Goal: Task Accomplishment & Management: Manage account settings

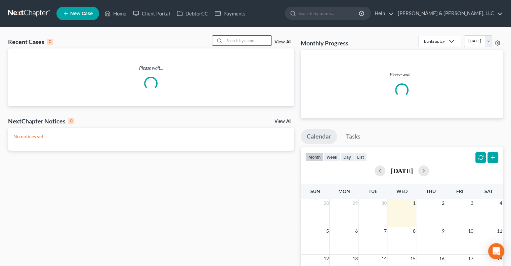
drag, startPoint x: 238, startPoint y: 50, endPoint x: 241, endPoint y: 44, distance: 6.3
click at [239, 49] on div "Please wait..." at bounding box center [151, 77] width 286 height 58
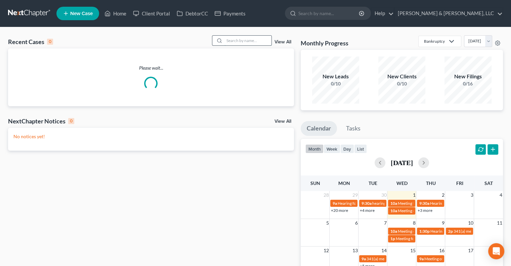
click at [241, 44] on input "search" at bounding box center [248, 41] width 47 height 10
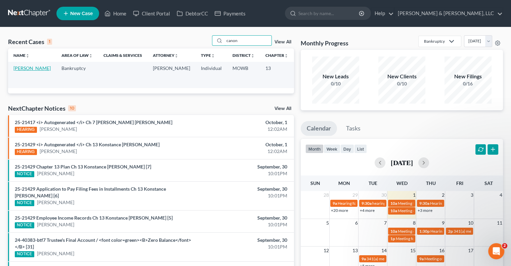
type input "canon"
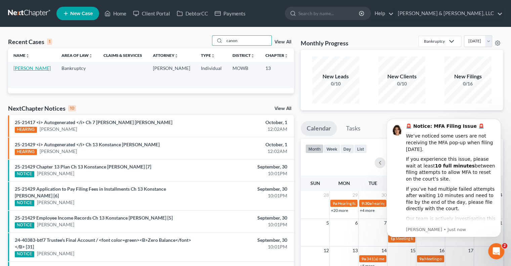
click at [20, 71] on link "[PERSON_NAME]" at bounding box center [31, 68] width 37 height 6
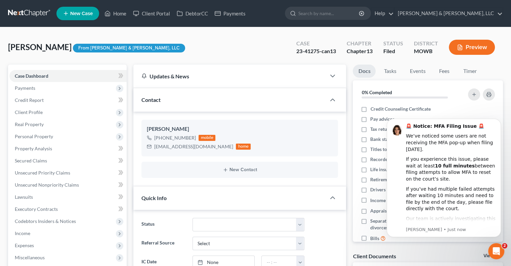
scroll to position [351, 0]
drag, startPoint x: 200, startPoint y: 147, endPoint x: 155, endPoint y: 149, distance: 45.8
click at [155, 149] on div "[EMAIL_ADDRESS][DOMAIN_NAME] home" at bounding box center [199, 146] width 104 height 9
copy div "[EMAIL_ADDRESS][DOMAIN_NAME]"
click at [118, 12] on link "Home" at bounding box center [115, 13] width 29 height 12
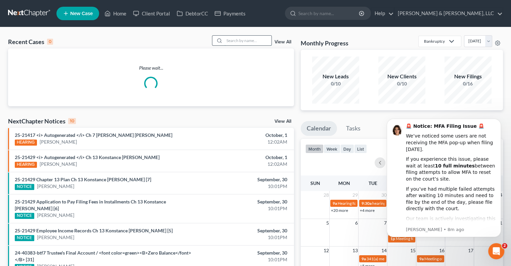
click at [256, 39] on input "search" at bounding box center [248, 41] width 47 height 10
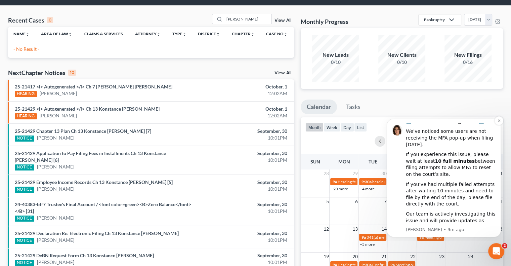
scroll to position [34, 0]
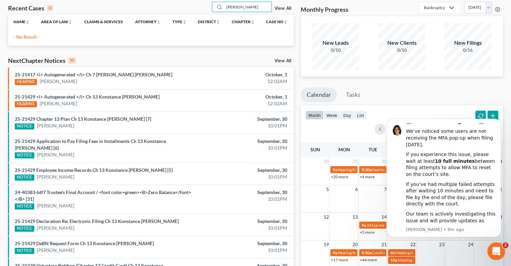
click at [494, 247] on icon "Open Intercom Messenger" at bounding box center [495, 250] width 11 height 11
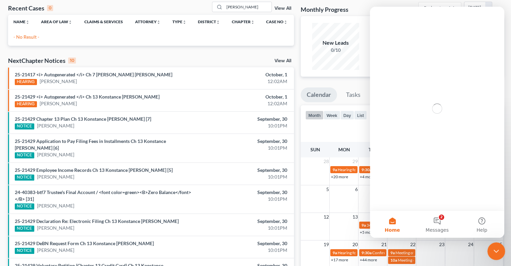
scroll to position [0, 0]
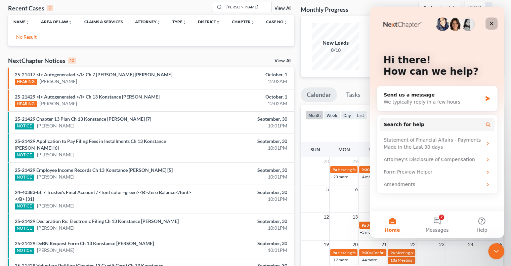
click at [493, 24] on icon "Close" at bounding box center [491, 23] width 5 height 5
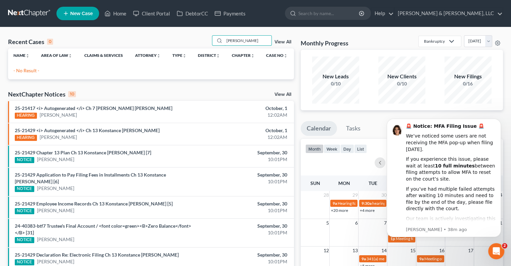
drag, startPoint x: 251, startPoint y: 43, endPoint x: 198, endPoint y: 46, distance: 53.5
click at [198, 46] on div "Recent Cases 0 [PERSON_NAME] View All" at bounding box center [151, 41] width 286 height 13
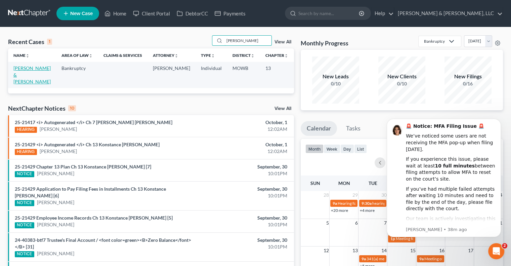
type input "[PERSON_NAME]"
click at [18, 75] on link "[PERSON_NAME] & [PERSON_NAME]" at bounding box center [31, 74] width 37 height 19
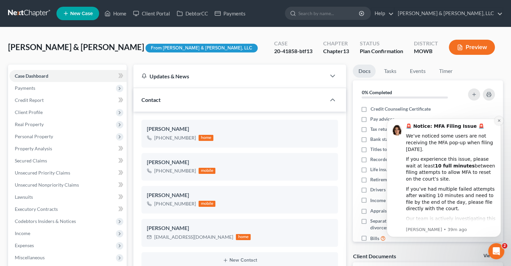
click at [499, 122] on icon "Dismiss notification" at bounding box center [499, 120] width 2 height 2
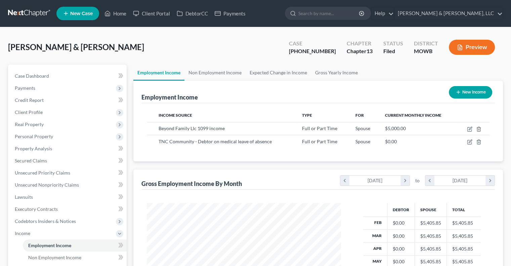
scroll to position [120, 207]
click at [117, 17] on link "Home" at bounding box center [115, 13] width 29 height 12
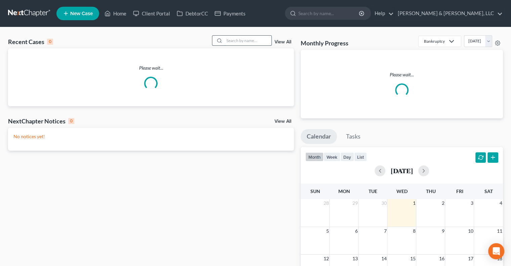
click at [231, 39] on input "search" at bounding box center [248, 41] width 47 height 10
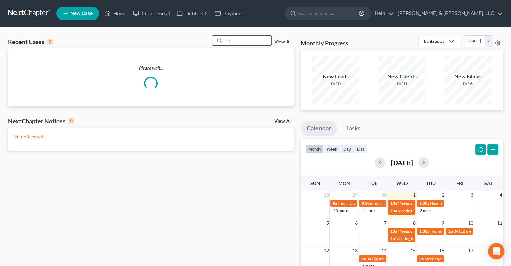
click at [234, 38] on input "br" at bounding box center [248, 41] width 47 height 10
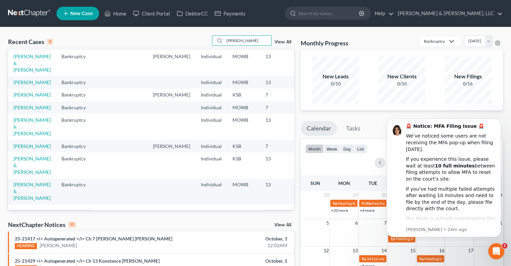
scroll to position [67, 0]
drag, startPoint x: 237, startPoint y: 42, endPoint x: 195, endPoint y: 43, distance: 42.0
click at [196, 43] on div "Recent Cases 9 bradley View All" at bounding box center [151, 41] width 286 height 13
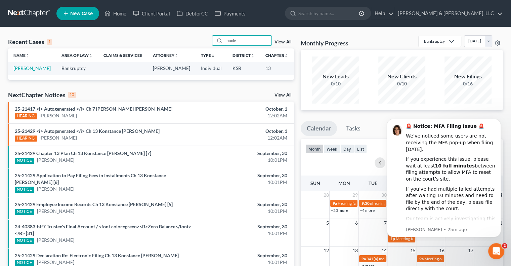
scroll to position [0, 0]
type input "baxle"
click at [19, 68] on link "Baxley, Karl" at bounding box center [31, 68] width 37 height 6
select select "4"
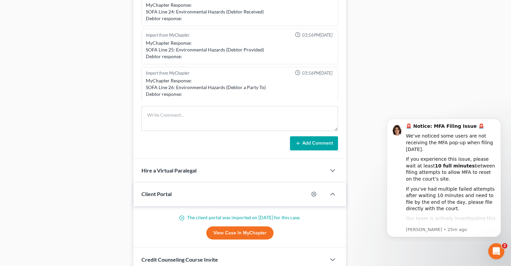
scroll to position [486, 0]
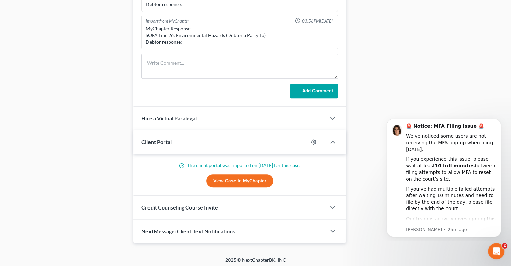
click at [195, 231] on span "NextMessage: Client Text Notifications" at bounding box center [189, 231] width 94 height 6
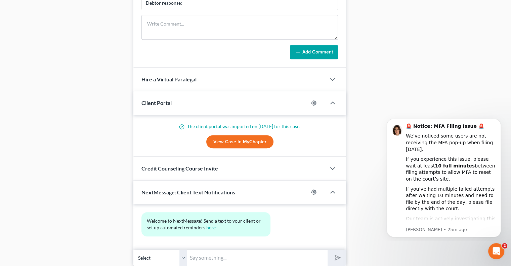
scroll to position [548, 0]
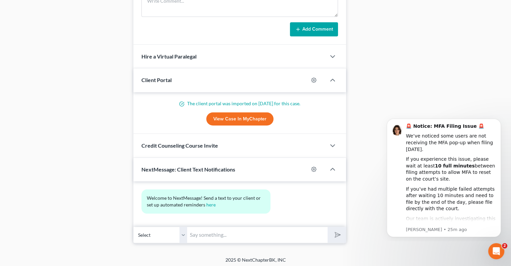
click at [223, 234] on input "text" at bounding box center [257, 235] width 141 height 16
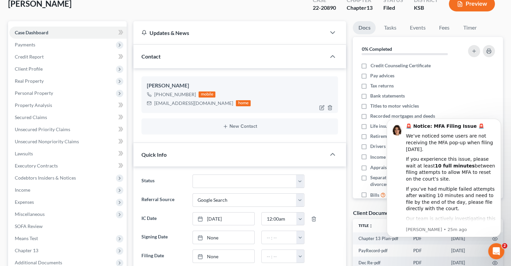
scroll to position [0, 0]
drag, startPoint x: 198, startPoint y: 103, endPoint x: 154, endPoint y: 105, distance: 44.1
click at [154, 105] on div "lbradley9@kc.rr.com home" at bounding box center [199, 103] width 104 height 9
copy div "lbradley9@kc.rr.com"
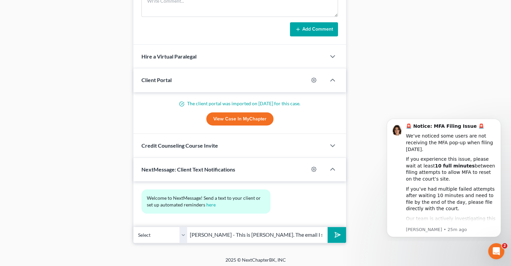
scroll to position [0, 76]
drag, startPoint x: 647, startPoint y: 347, endPoint x: 393, endPoint y: 221, distance: 283.6
click at [320, 230] on input "Karl - This is David Dean. The email I sent was returned as bad address. Is thi…" at bounding box center [257, 235] width 141 height 16
click at [321, 230] on input "Karl - This is David Dean. The email I sent was returned as bad address. Is thi…" at bounding box center [257, 235] width 141 height 16
paste input "lbradley9@kc.rr.com"
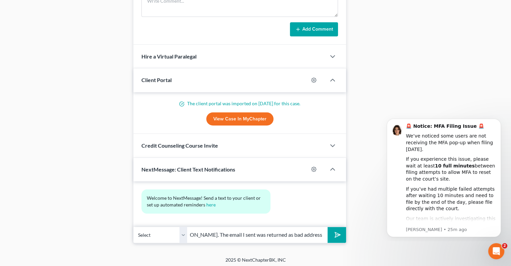
scroll to position [0, 124]
type input "Karl - This is David Dean. The email I sent was returned as bad address. Is thi…"
click at [328, 227] on button "submit" at bounding box center [337, 235] width 18 height 16
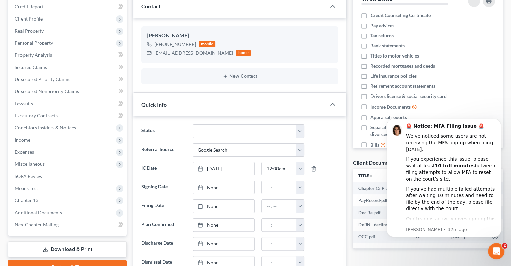
scroll to position [0, 0]
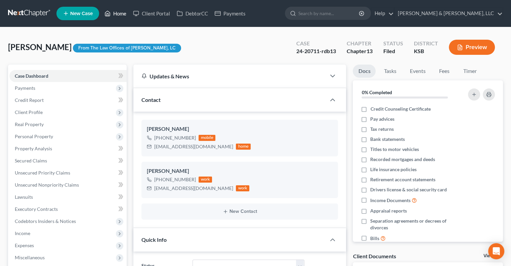
click at [119, 13] on link "Home" at bounding box center [115, 13] width 29 height 12
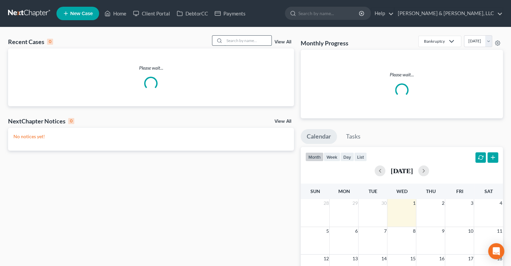
click at [250, 45] on div at bounding box center [242, 40] width 60 height 10
click at [250, 44] on input "search" at bounding box center [248, 41] width 47 height 10
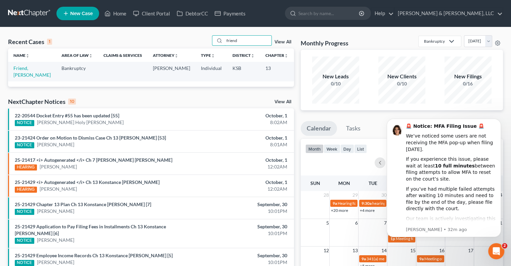
type input "friend"
click at [22, 64] on td "Friend, Scott" at bounding box center [32, 71] width 48 height 19
click at [20, 67] on link "Friend, Scott" at bounding box center [31, 71] width 37 height 12
select select "2"
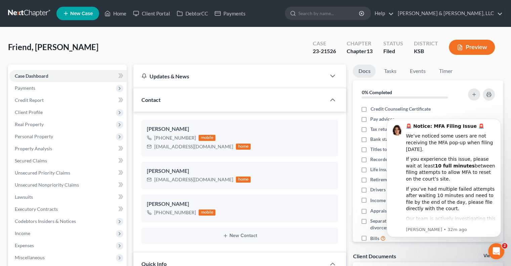
scroll to position [297, 0]
click at [124, 12] on link "Home" at bounding box center [115, 13] width 29 height 12
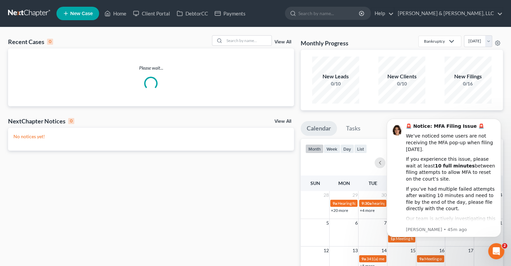
click at [241, 46] on div "Recent Cases 0 View All" at bounding box center [151, 41] width 286 height 13
click at [243, 43] on input "search" at bounding box center [248, 41] width 47 height 10
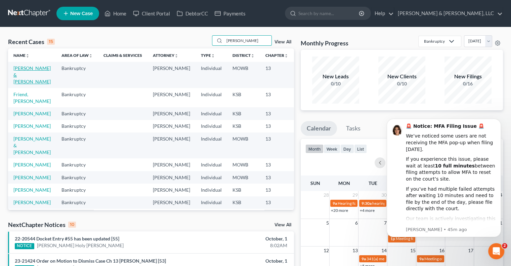
type input "[PERSON_NAME]"
click at [15, 73] on link "[PERSON_NAME] & [PERSON_NAME]" at bounding box center [31, 74] width 37 height 19
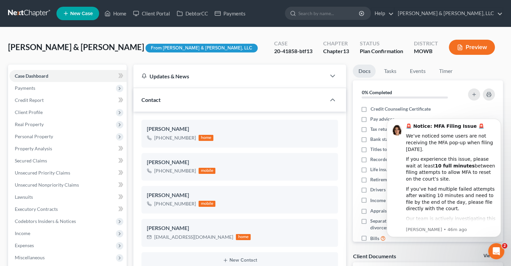
scroll to position [78, 0]
click at [331, 144] on icon "button" at bounding box center [329, 142] width 5 height 5
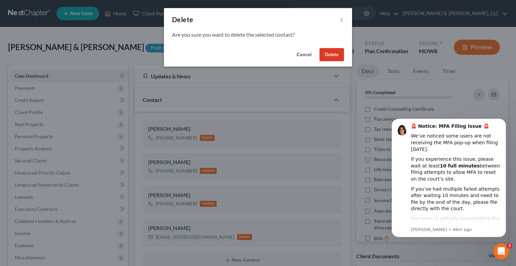
click at [331, 57] on button "Delete" at bounding box center [332, 54] width 25 height 13
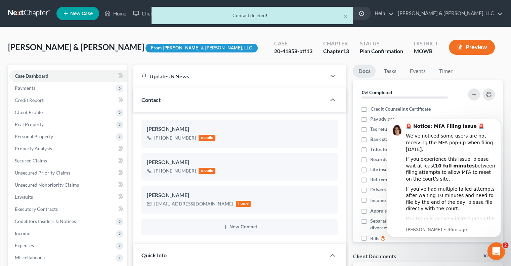
click at [494, 250] on icon "Open Intercom Messenger" at bounding box center [495, 250] width 11 height 11
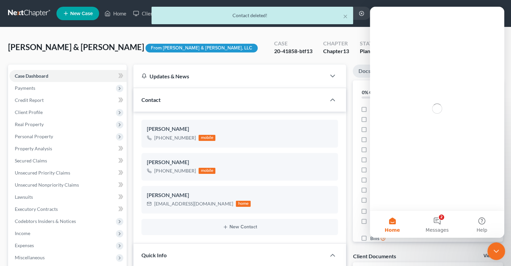
scroll to position [0, 0]
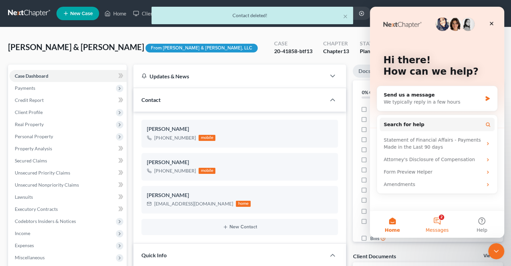
click at [432, 222] on button "2 Messages" at bounding box center [437, 224] width 45 height 27
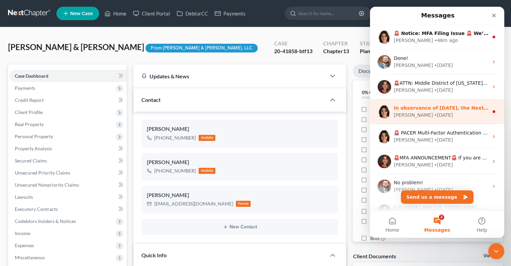
click at [438, 112] on div "Emma • 4w ago" at bounding box center [441, 115] width 95 height 7
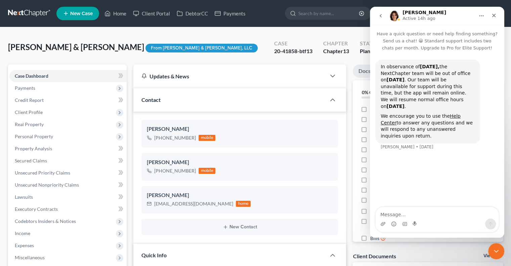
click at [380, 14] on icon "go back" at bounding box center [380, 15] width 5 height 5
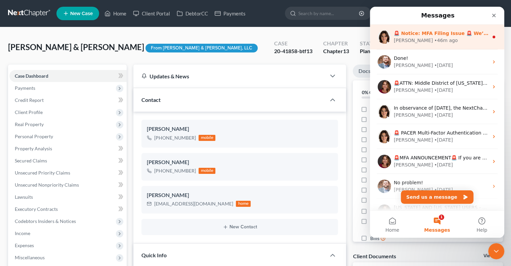
click at [434, 37] on div "• 46m ago" at bounding box center [446, 40] width 24 height 7
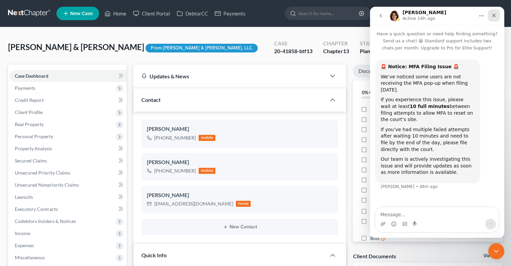
click at [495, 16] on icon "Close" at bounding box center [495, 16] width 4 height 4
